Goal: Task Accomplishment & Management: Use online tool/utility

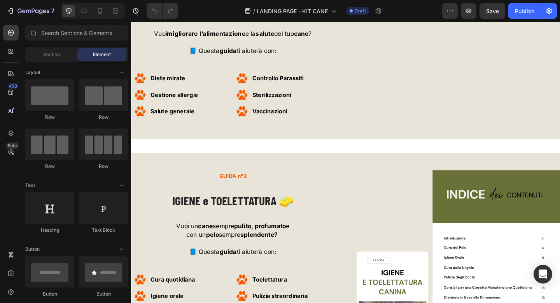
scroll to position [1751, 0]
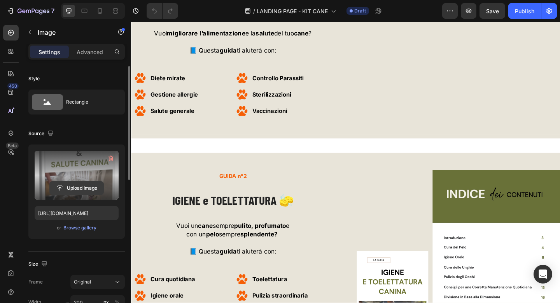
click at [70, 182] on input "file" at bounding box center [77, 187] width 54 height 13
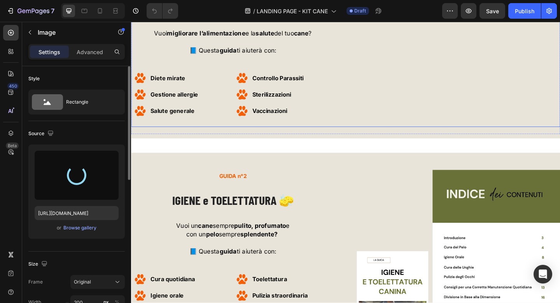
type input "[URL][DOMAIN_NAME]"
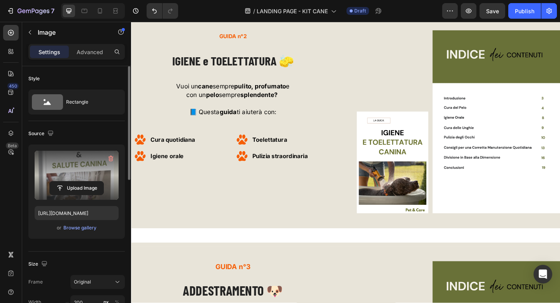
scroll to position [1906, 0]
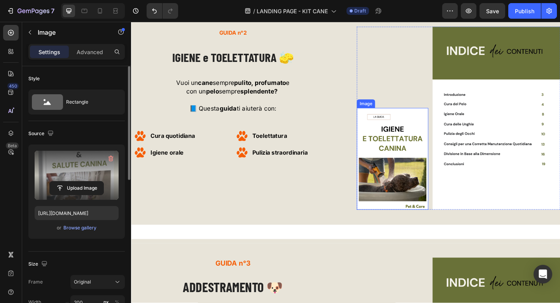
click at [433, 193] on img at bounding box center [416, 171] width 78 height 110
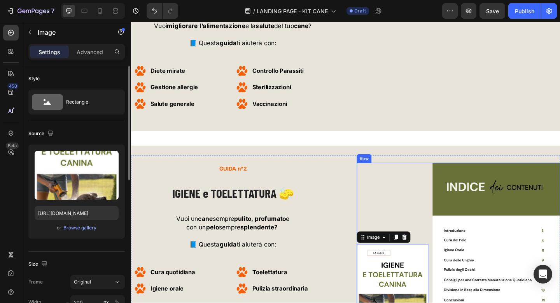
scroll to position [1757, 0]
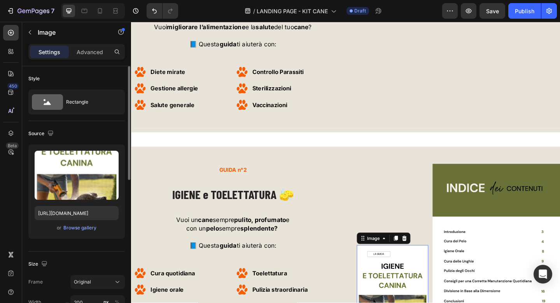
click at [409, 4] on div "/ LANDING PAGE - KIT CANE Draft" at bounding box center [313, 11] width 258 height 16
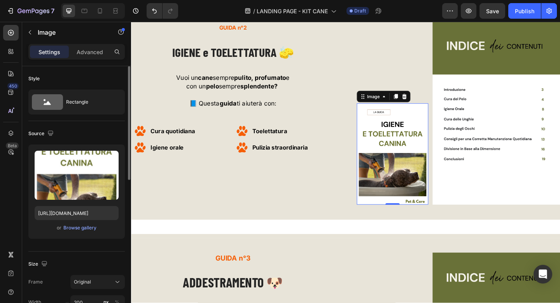
scroll to position [1961, 0]
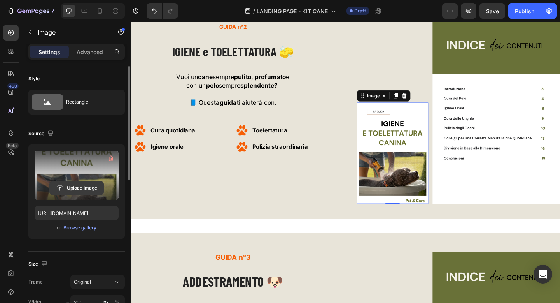
click at [77, 188] on input "file" at bounding box center [77, 187] width 54 height 13
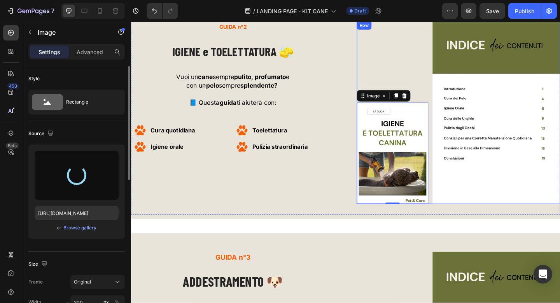
type input "[URL][DOMAIN_NAME]"
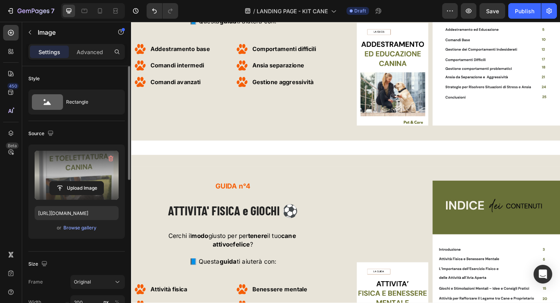
scroll to position [2303, 0]
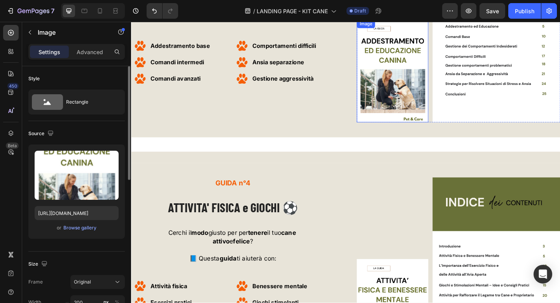
click at [425, 71] on img at bounding box center [416, 75] width 78 height 112
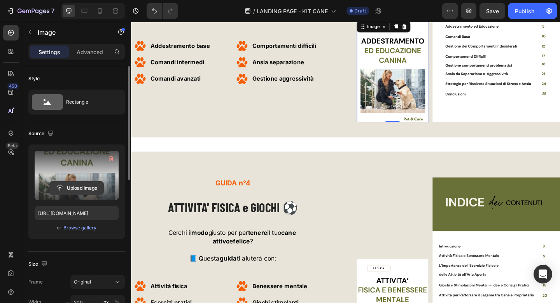
click at [86, 185] on input "file" at bounding box center [77, 187] width 54 height 13
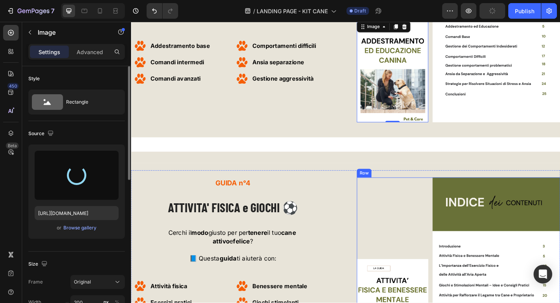
type input "[URL][DOMAIN_NAME]"
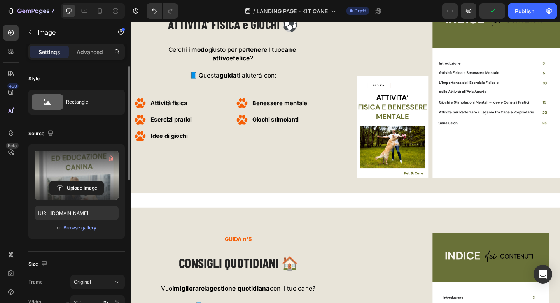
scroll to position [2509, 0]
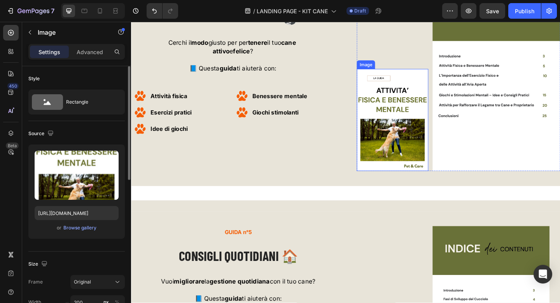
click at [435, 127] on img at bounding box center [416, 128] width 78 height 111
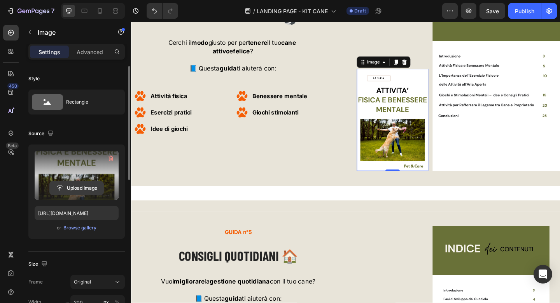
click at [83, 187] on input "file" at bounding box center [77, 187] width 54 height 13
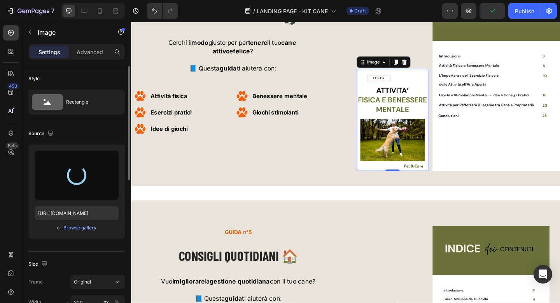
type input "[URL][DOMAIN_NAME]"
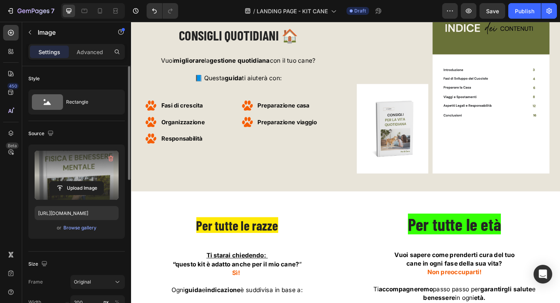
scroll to position [2749, 0]
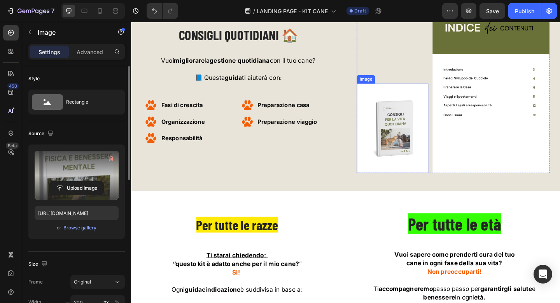
click at [433, 139] on img at bounding box center [416, 137] width 78 height 97
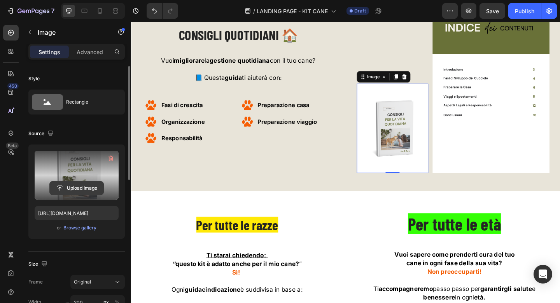
click at [88, 182] on input "file" at bounding box center [77, 187] width 54 height 13
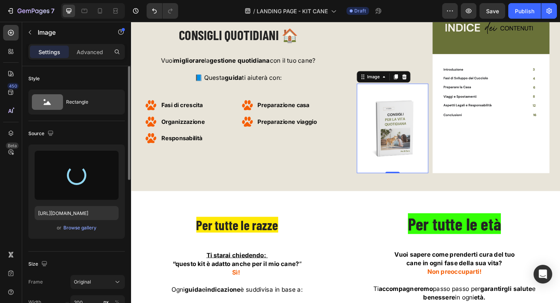
type input "[URL][DOMAIN_NAME]"
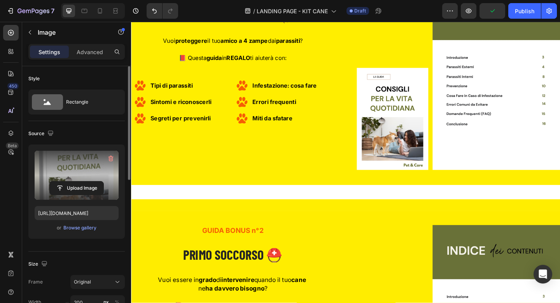
scroll to position [3475, 0]
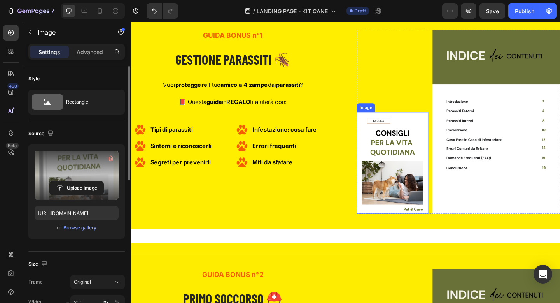
click at [429, 169] on img at bounding box center [416, 175] width 78 height 111
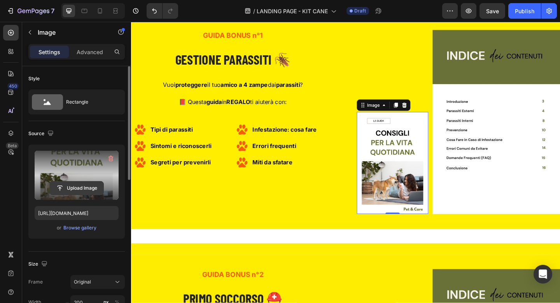
click at [90, 183] on input "file" at bounding box center [77, 187] width 54 height 13
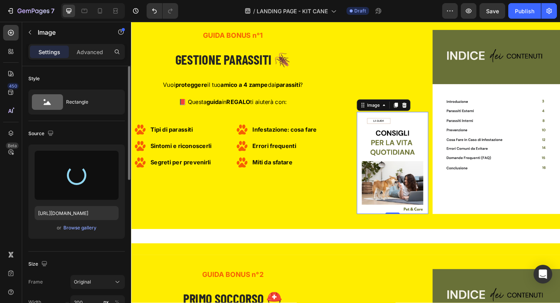
type input "[URL][DOMAIN_NAME]"
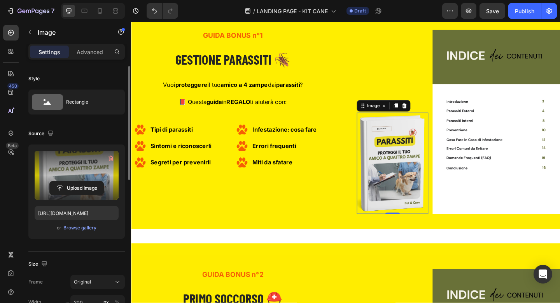
scroll to position [3647, 0]
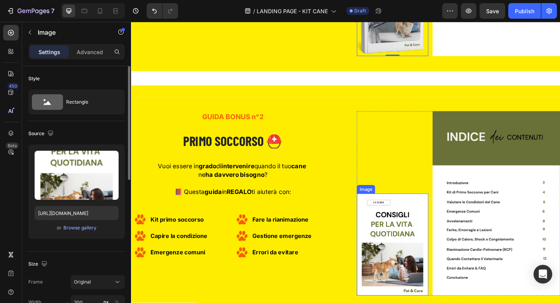
click at [415, 232] on img at bounding box center [416, 264] width 78 height 111
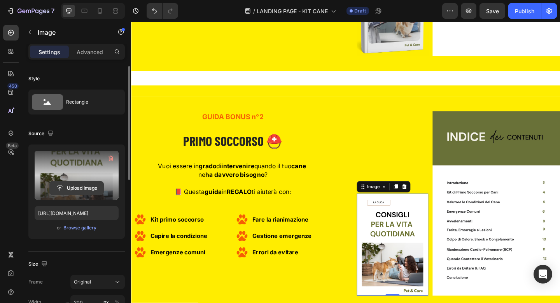
click at [95, 185] on input "file" at bounding box center [77, 187] width 54 height 13
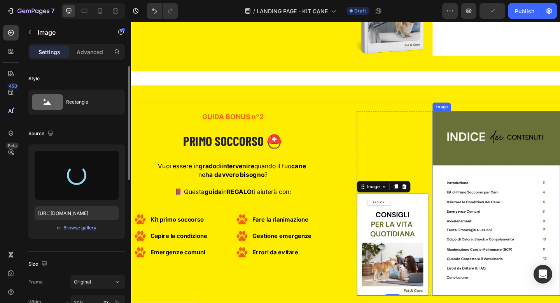
type input "[URL][DOMAIN_NAME]"
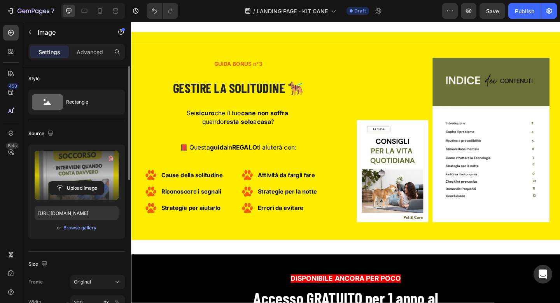
scroll to position [3972, 0]
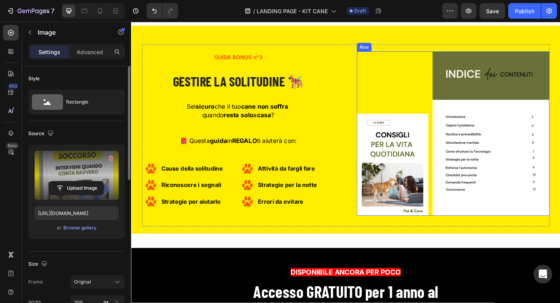
click at [428, 173] on img at bounding box center [416, 177] width 78 height 111
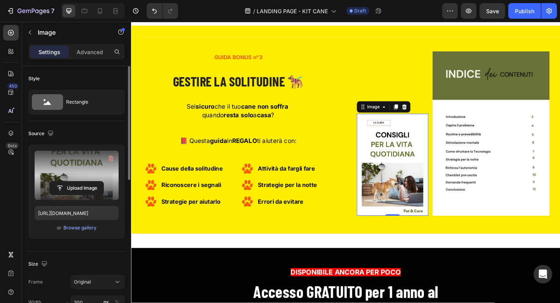
click at [76, 180] on label at bounding box center [77, 175] width 84 height 49
click at [76, 181] on input "file" at bounding box center [77, 187] width 54 height 13
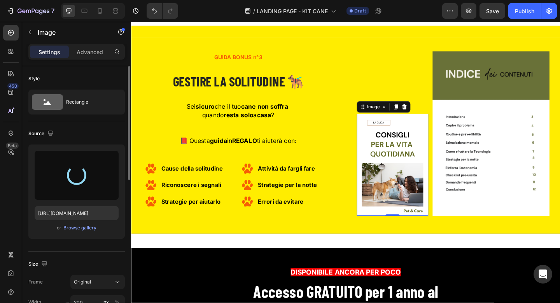
type input "[URL][DOMAIN_NAME]"
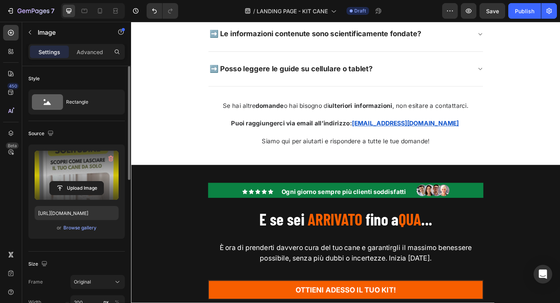
scroll to position [6872, 0]
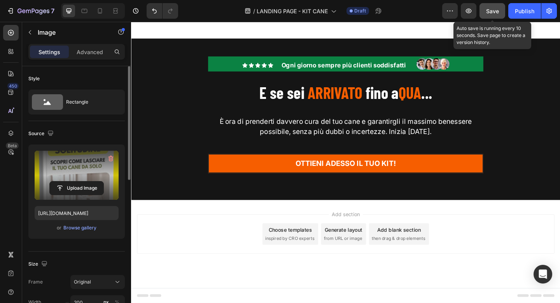
click at [495, 14] on span "Save" at bounding box center [493, 11] width 13 height 7
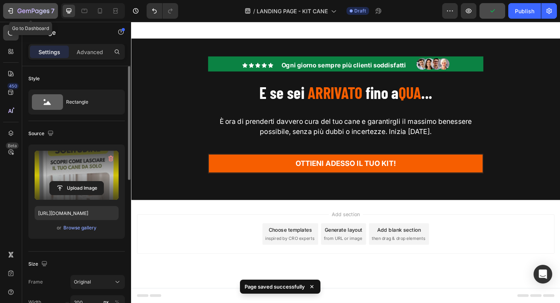
click at [9, 10] on icon "button" at bounding box center [11, 11] width 8 height 8
